Goal: Communication & Community: Share content

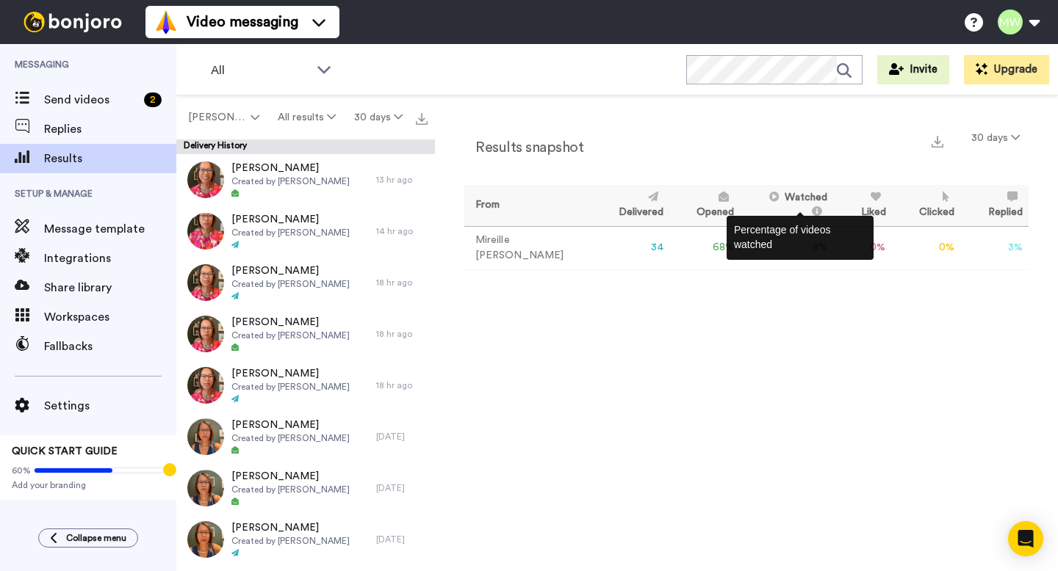
click at [807, 206] on icon at bounding box center [814, 211] width 15 height 10
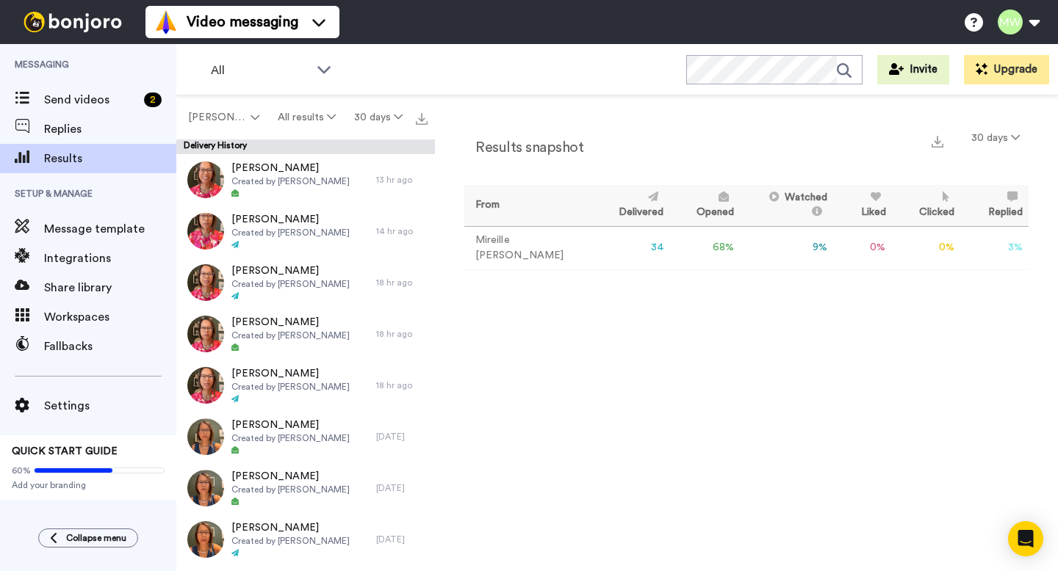
click at [765, 202] on icon at bounding box center [772, 197] width 15 height 10
click at [317, 118] on button "All results" at bounding box center [307, 117] width 76 height 26
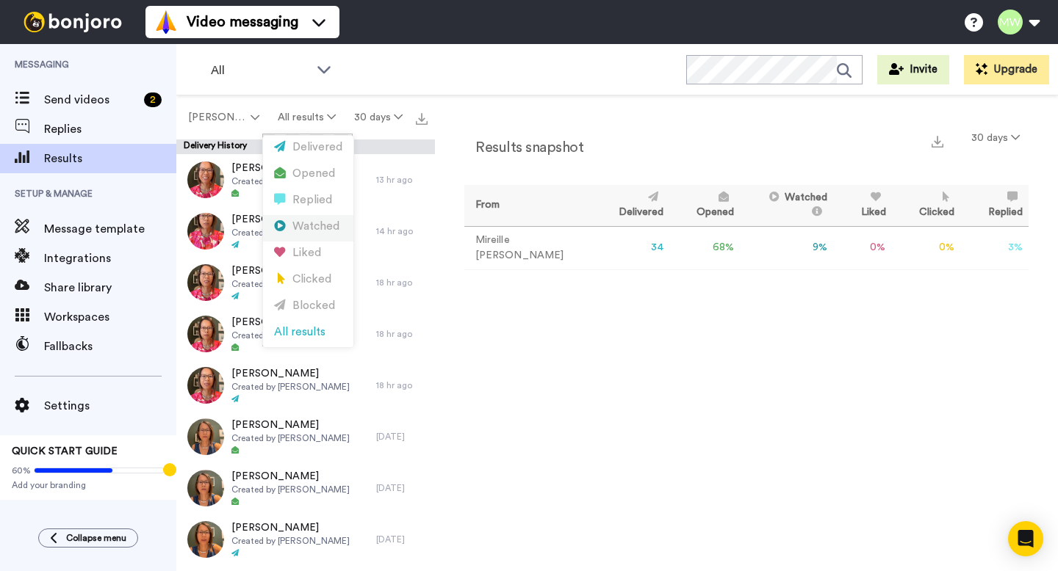
click at [307, 226] on div "Watched" at bounding box center [308, 227] width 68 height 16
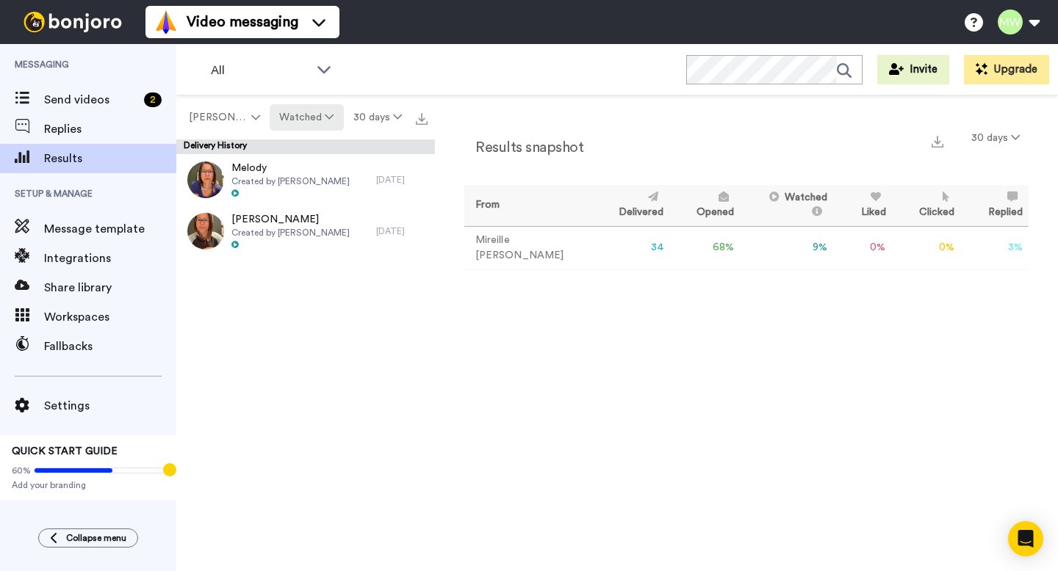
click at [310, 118] on button "Watched" at bounding box center [306, 117] width 73 height 26
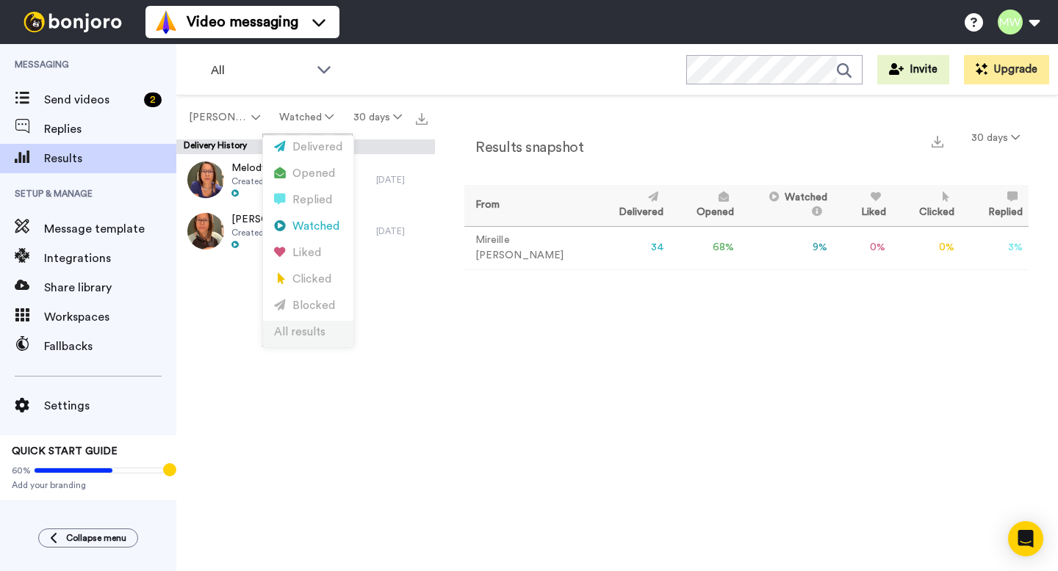
click at [302, 331] on div "All results" at bounding box center [308, 333] width 68 height 16
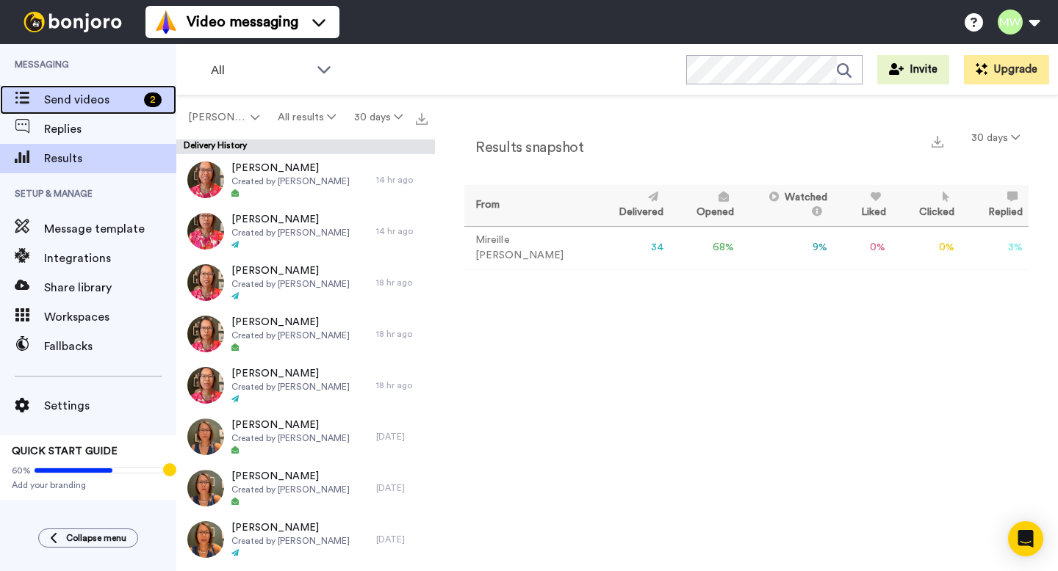
click at [110, 96] on span "Send videos" at bounding box center [91, 100] width 94 height 18
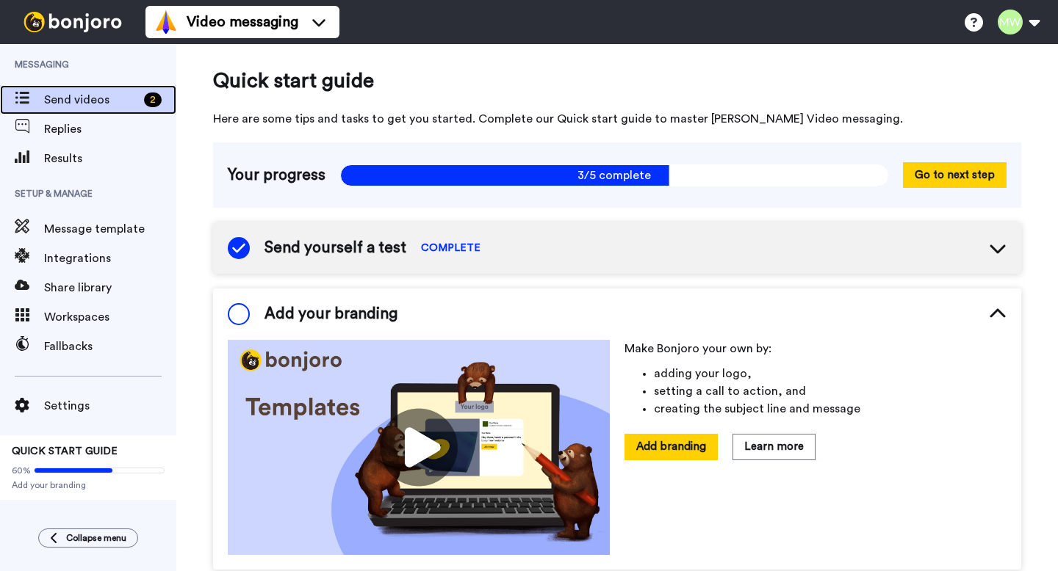
click at [88, 97] on span "Send videos" at bounding box center [91, 100] width 94 height 18
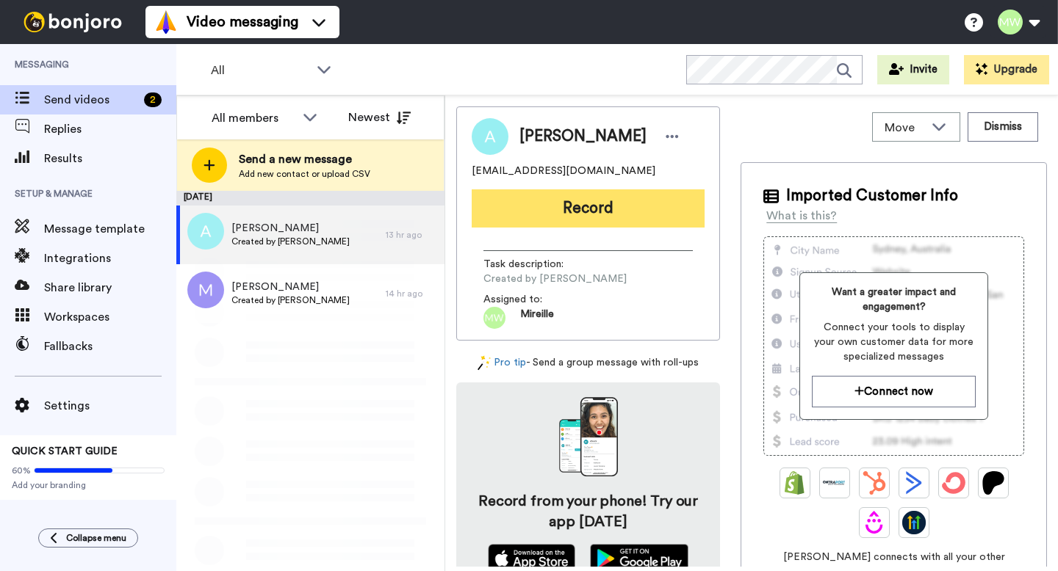
click at [627, 214] on button "Record" at bounding box center [588, 209] width 233 height 38
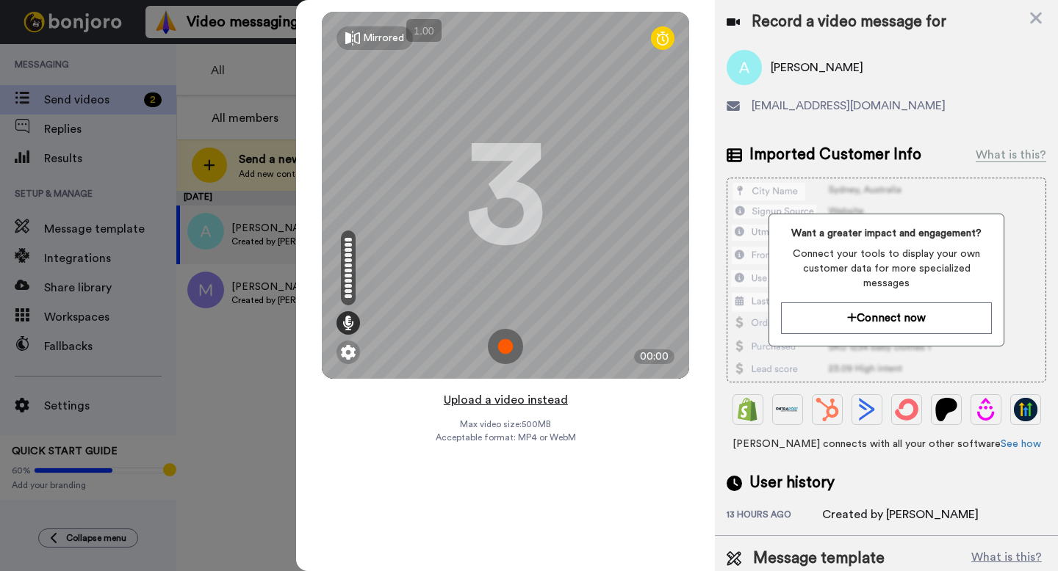
click at [519, 400] on button "Upload a video instead" at bounding box center [505, 400] width 133 height 19
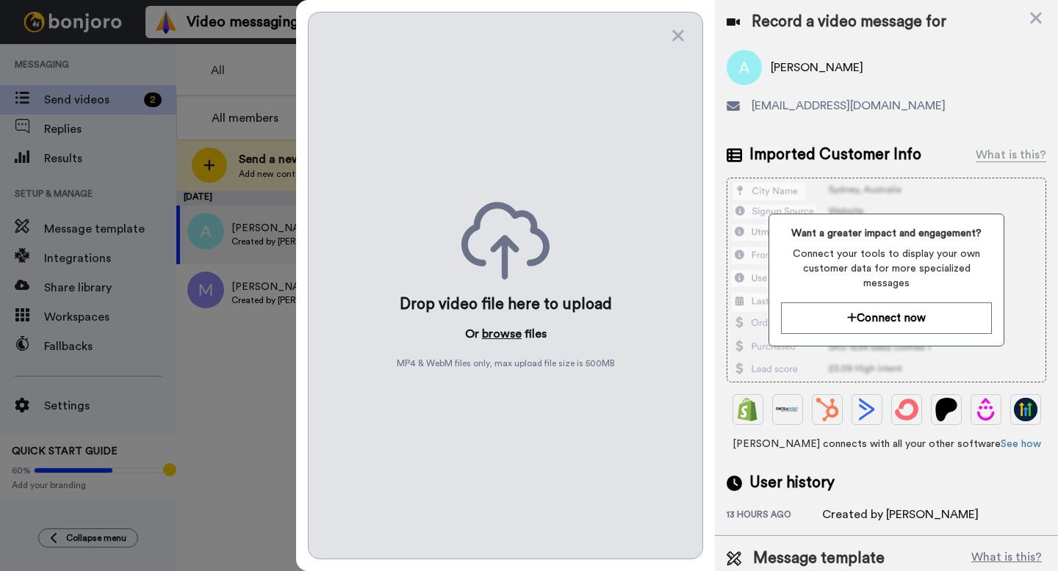
click at [504, 339] on button "browse" at bounding box center [502, 334] width 40 height 18
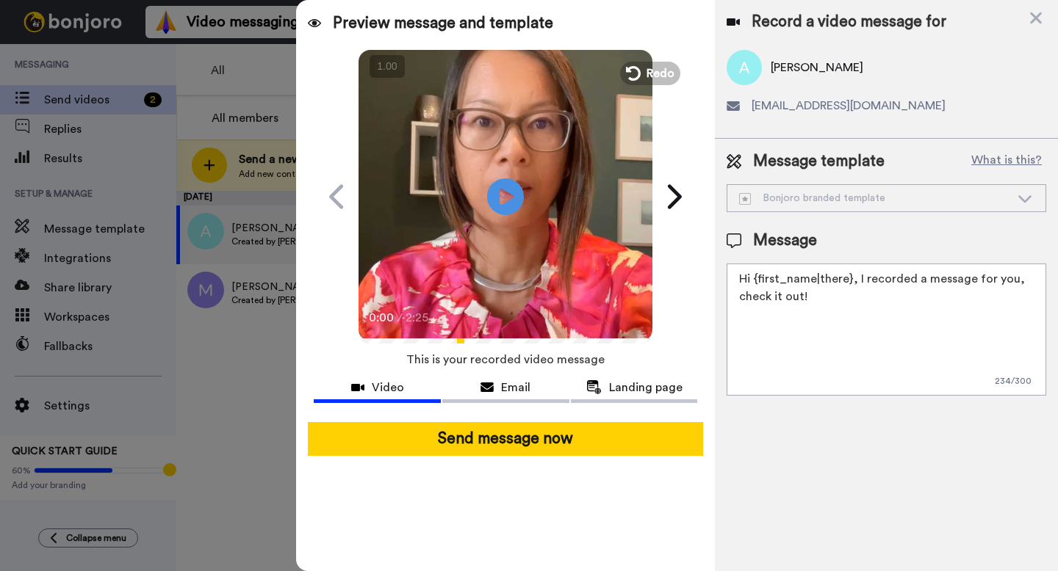
click at [848, 338] on textarea "Hi {first_name|there}, I recorded a message for you, check it out!" at bounding box center [886, 330] width 320 height 132
click at [788, 348] on textarea "Hi {first_name|there}, I recorded a message for you, check it out! here are the…" at bounding box center [886, 330] width 320 height 132
paste textarea "https://p.bttr.to/3TF8BYJ"
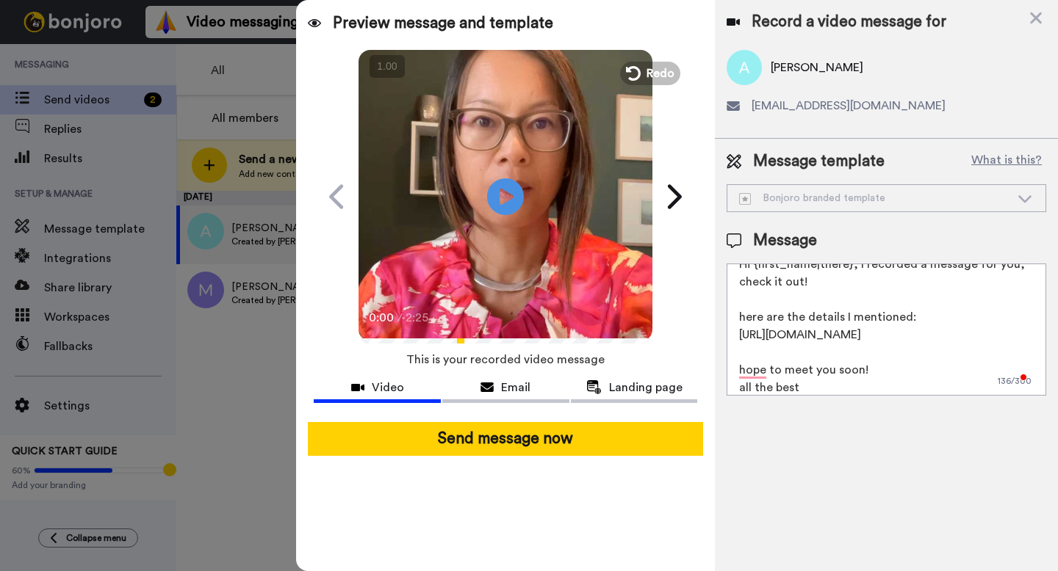
scroll to position [32, 0]
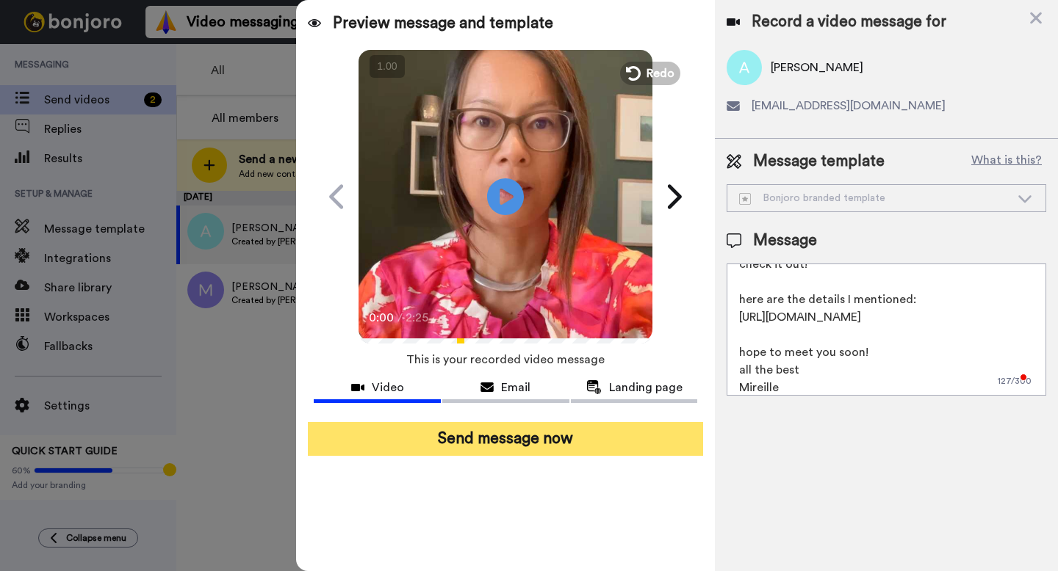
type textarea "Hi {first_name|there}, I recorded a message for you, check it out! here are the…"
click at [599, 443] on button "Send message now" at bounding box center [505, 439] width 395 height 34
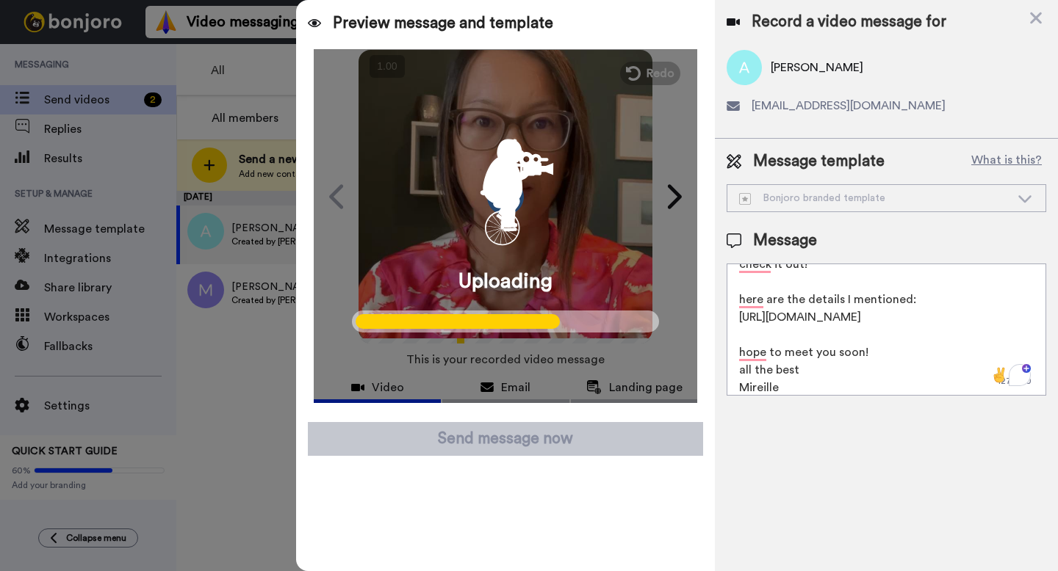
scroll to position [0, 0]
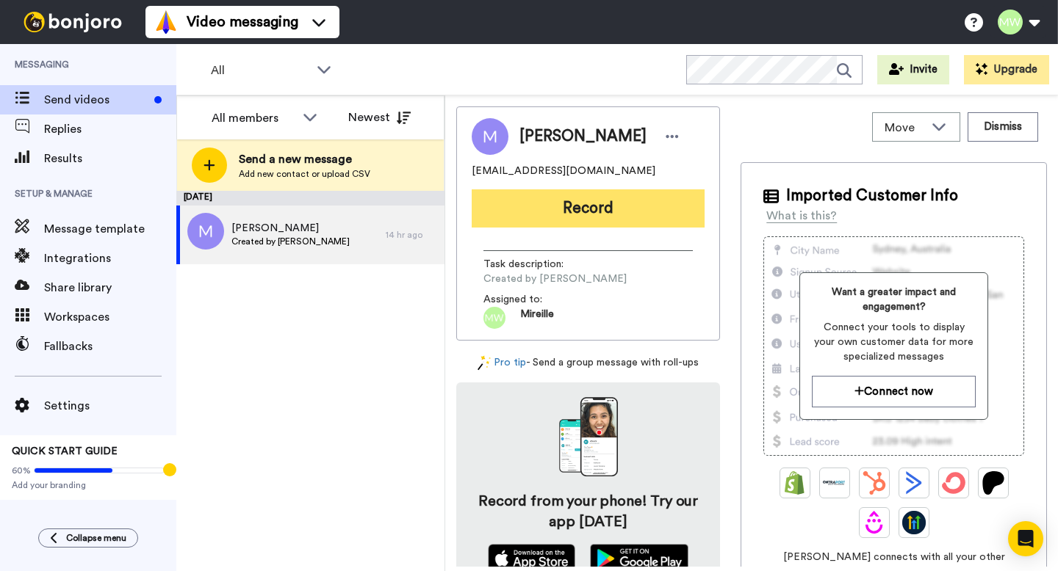
click at [580, 207] on button "Record" at bounding box center [588, 209] width 233 height 38
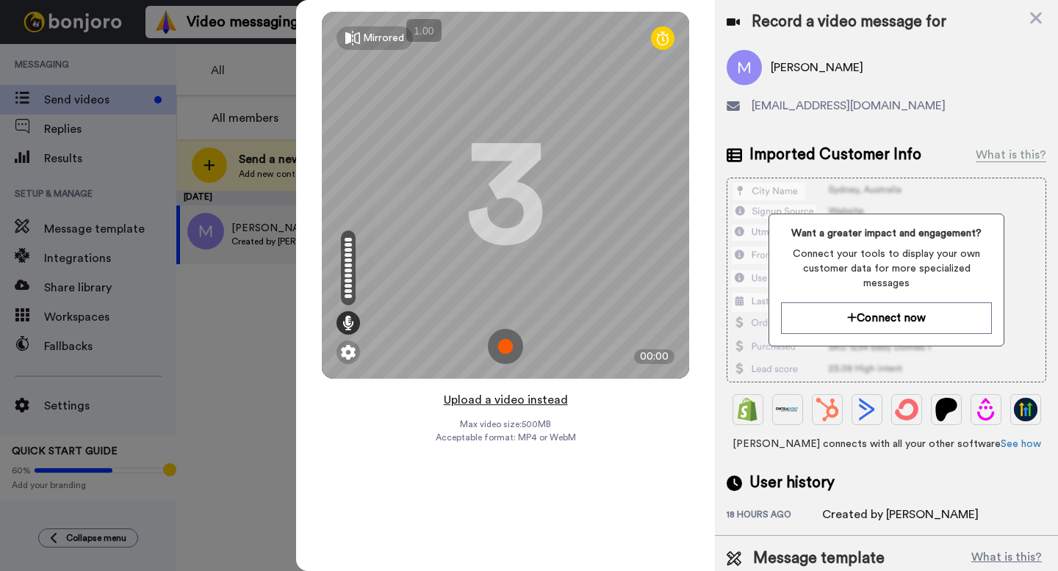
click at [505, 400] on button "Upload a video instead" at bounding box center [505, 400] width 133 height 19
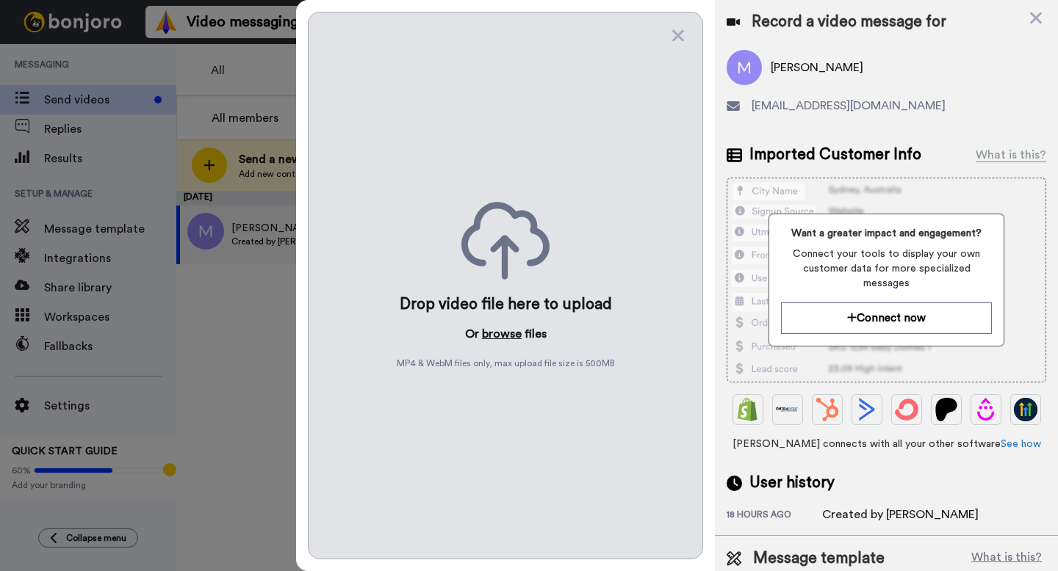
click at [510, 335] on button "browse" at bounding box center [502, 334] width 40 height 18
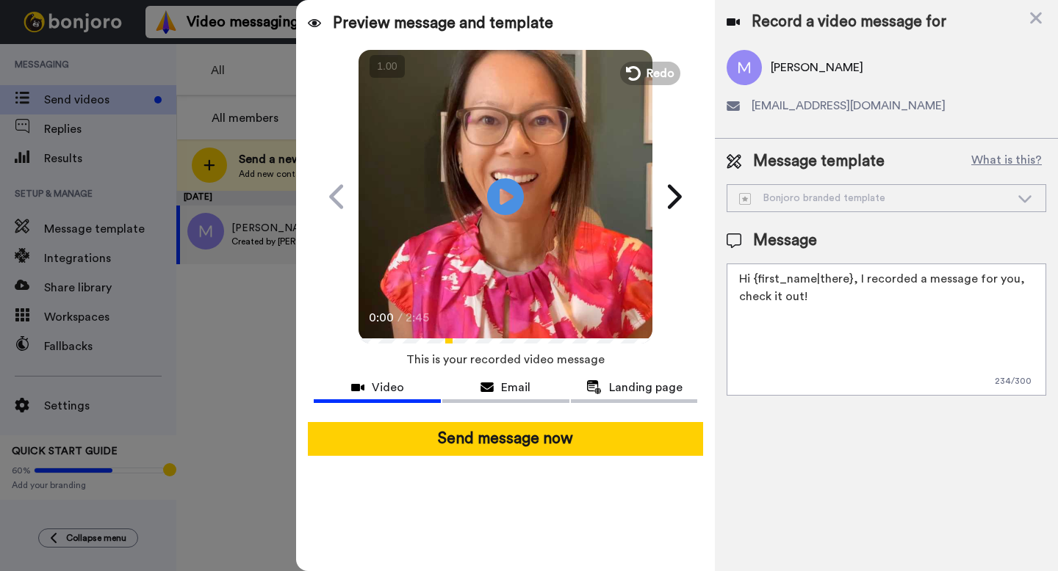
click at [944, 327] on textarea "Hi {first_name|there}, I recorded a message for you, check it out!" at bounding box center [886, 330] width 320 height 132
paste textarea "https://p.bttr.to/3TF8BYJ"
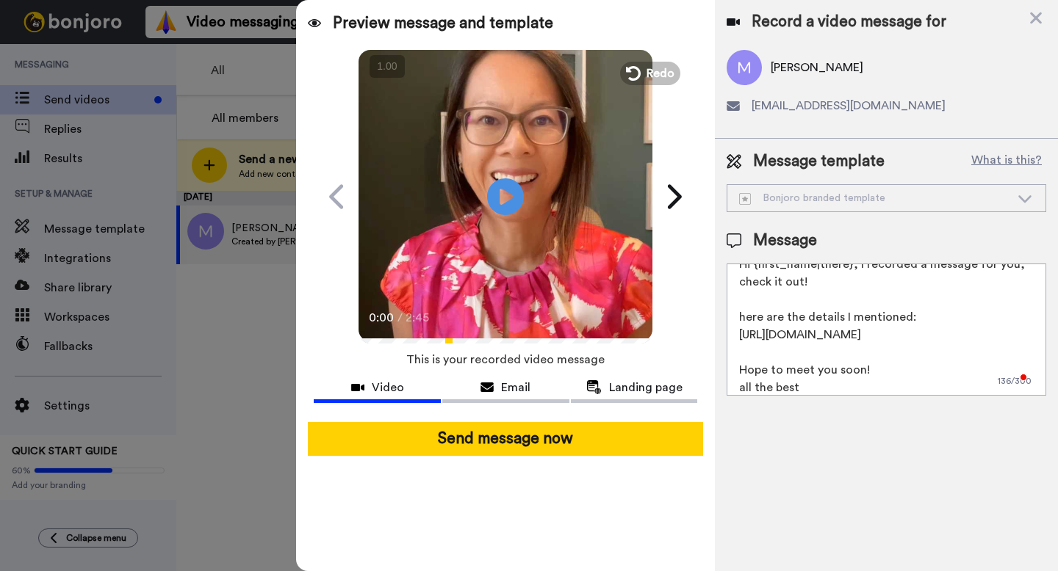
scroll to position [32, 0]
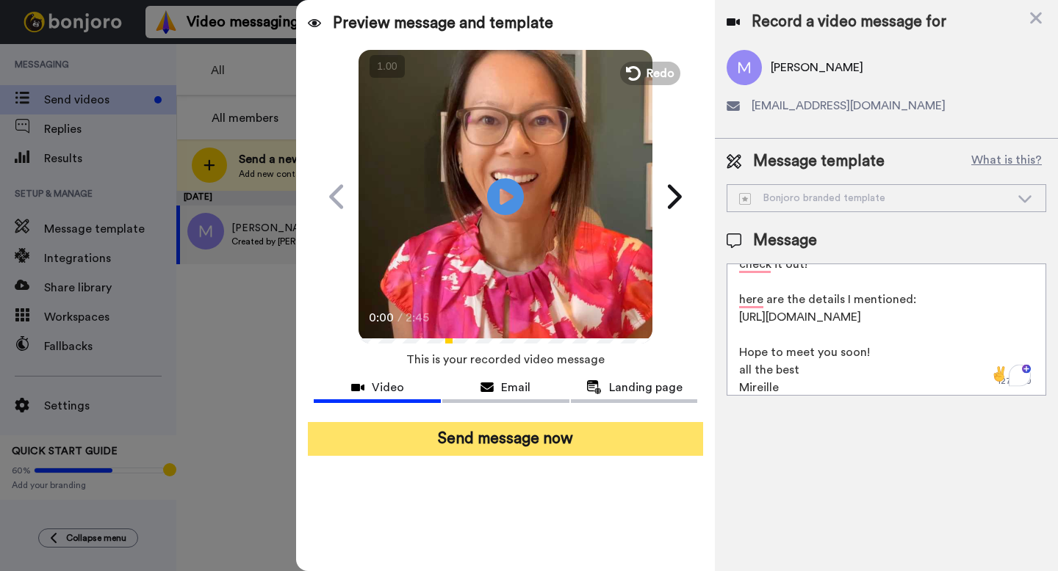
type textarea "Hi {first_name|there}, I recorded a message for you, check it out! here are the…"
click at [649, 445] on button "Send message now" at bounding box center [505, 439] width 395 height 34
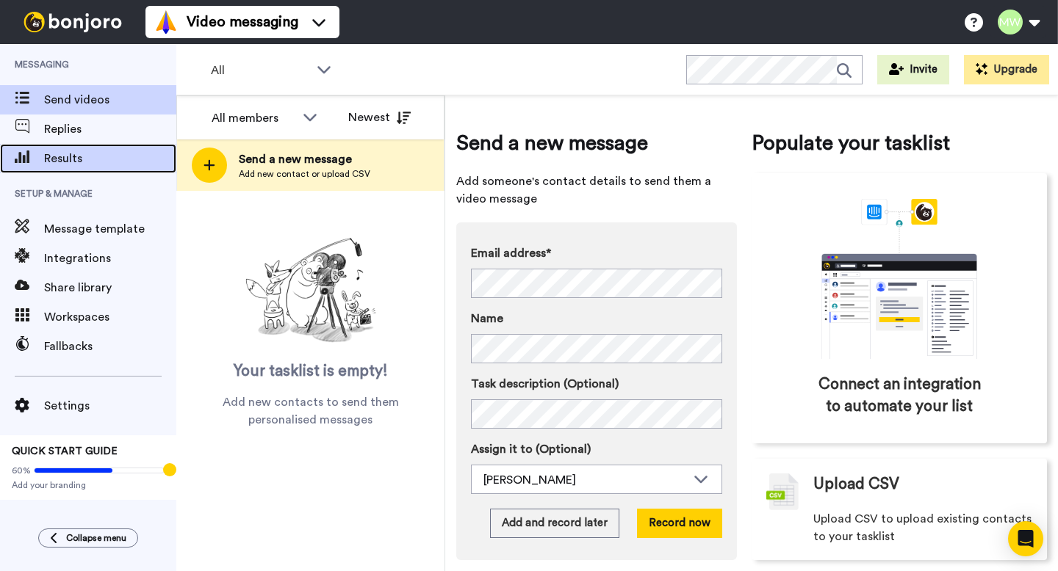
click at [81, 153] on span "Results" at bounding box center [110, 159] width 132 height 18
